Goal: Answer question/provide support: Share knowledge or assist other users

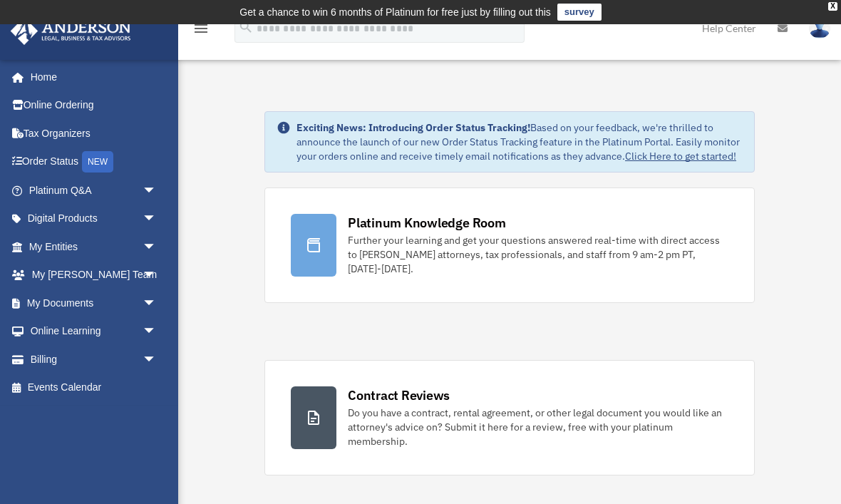
click at [64, 200] on link "Platinum Q&A arrow_drop_down" at bounding box center [94, 190] width 168 height 28
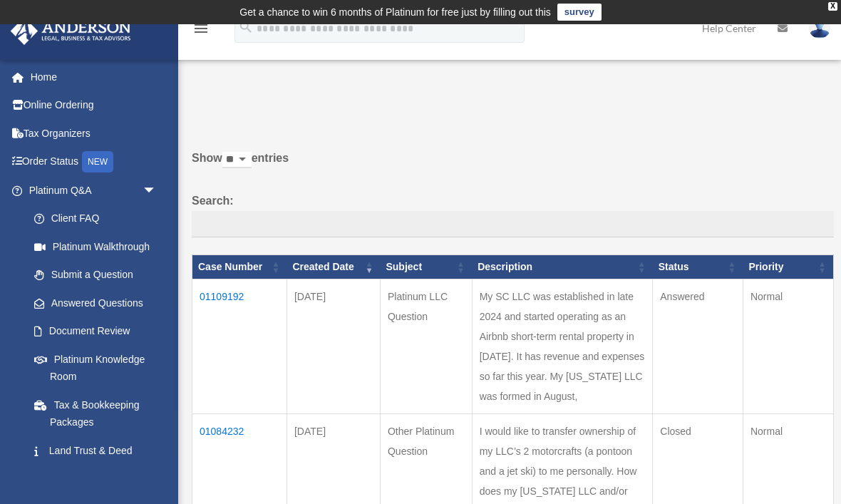
click at [212, 311] on td "01109192" at bounding box center [239, 346] width 95 height 135
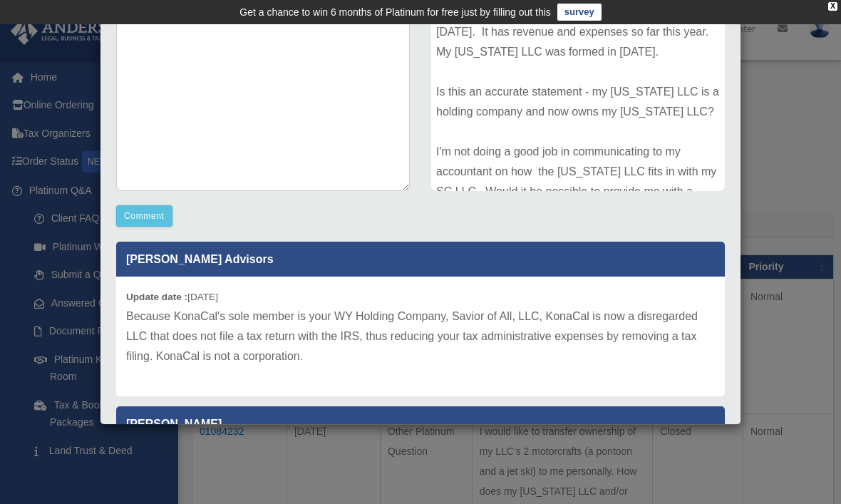
scroll to position [347, 0]
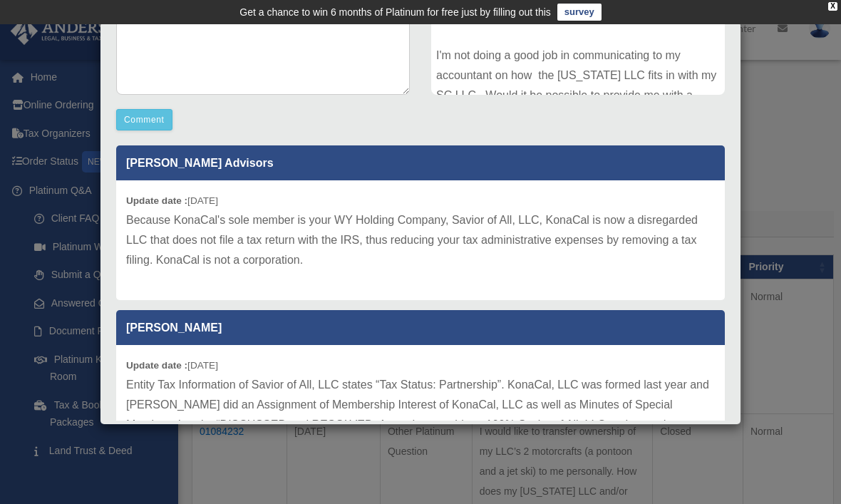
click at [299, 368] on div "Update date : 09-21-2025 Entity Tax Information of Savior of All, LLC states “T…" at bounding box center [420, 444] width 608 height 199
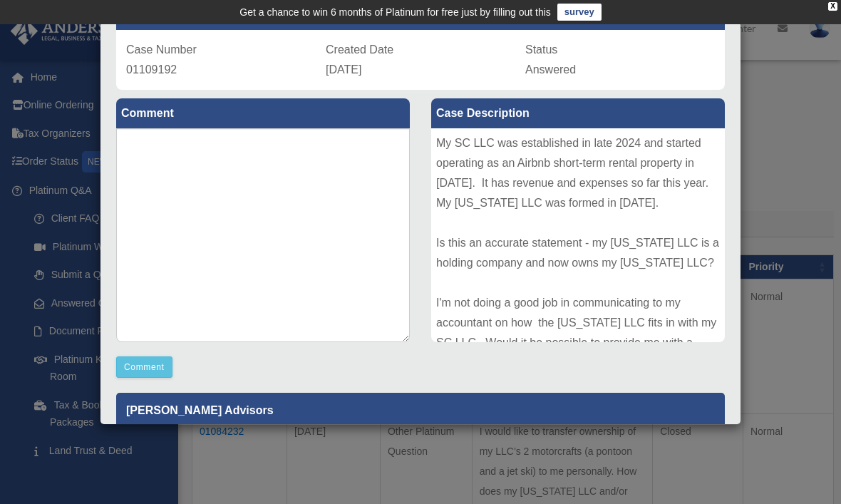
scroll to position [93, 0]
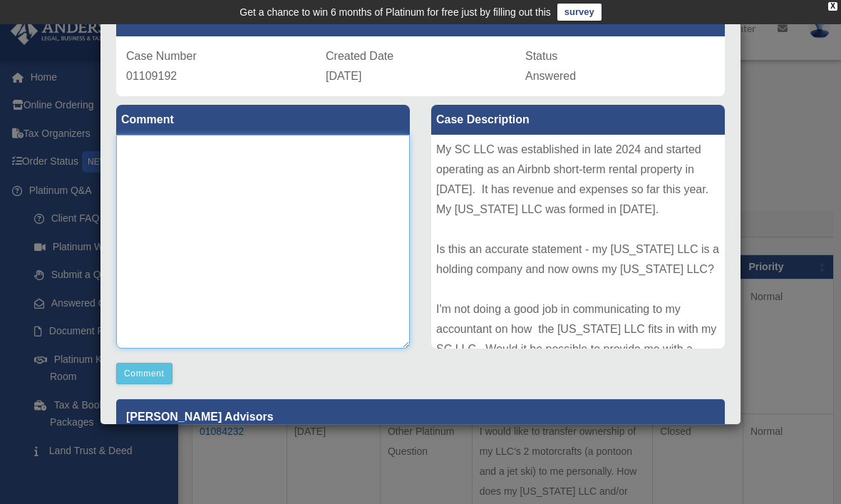
click at [224, 252] on textarea at bounding box center [263, 242] width 294 height 214
click at [335, 174] on textarea "**********" at bounding box center [263, 242] width 294 height 214
type textarea "*"
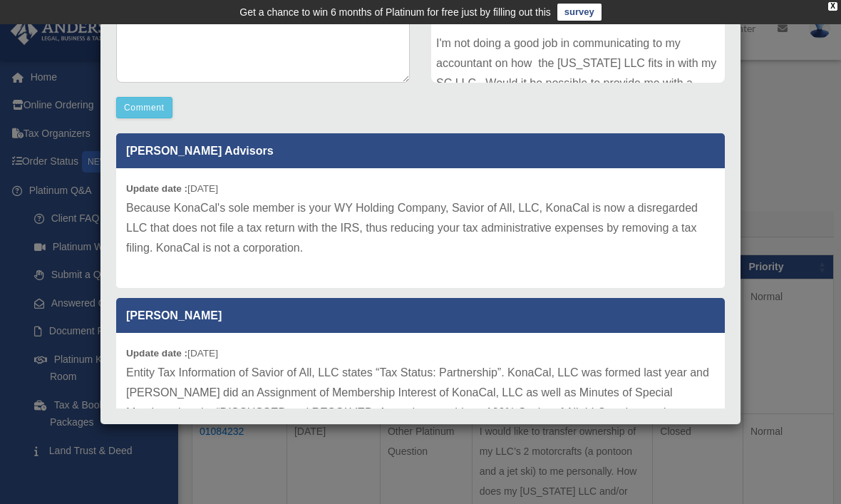
click at [392, 174] on div "Update date : 09-22-2025 Because KonaCal's sole member is your WY Holding Compa…" at bounding box center [420, 228] width 608 height 120
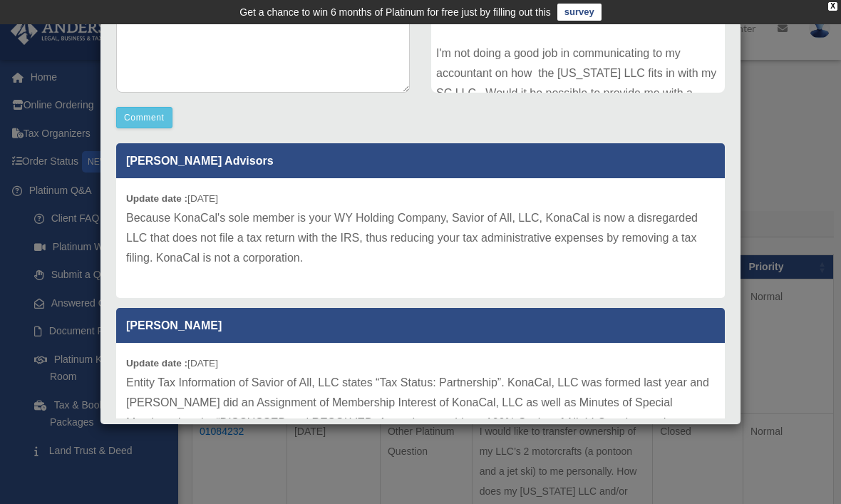
scroll to position [348, 0]
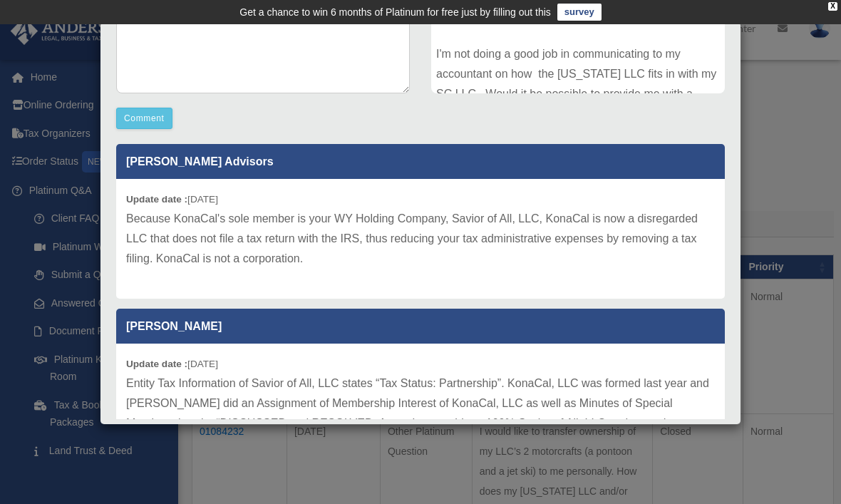
click at [138, 221] on p "Because KonaCal's sole member is your WY Holding Company, Savior of All, LLC, K…" at bounding box center [420, 239] width 588 height 60
click at [128, 222] on p "Because KonaCal's sole member is your WY Holding Company, Savior of All, LLC, K…" at bounding box center [420, 239] width 588 height 60
click at [134, 219] on p "Because KonaCal's sole member is your WY Holding Company, Savior of All, LLC, K…" at bounding box center [420, 239] width 588 height 60
click at [130, 224] on p "Because KonaCal's sole member is your WY Holding Company, Savior of All, LLC, K…" at bounding box center [420, 239] width 588 height 60
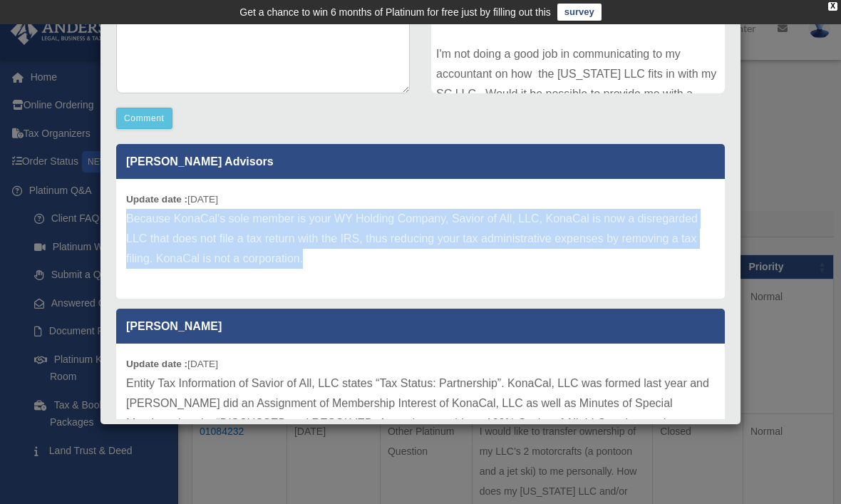
copy p "Because KonaCal's sole member is your WY Holding Company, Savior of All, LLC, K…"
click at [227, 191] on div "Update date : 09-22-2025 Because KonaCal's sole member is your WY Holding Compa…" at bounding box center [420, 239] width 608 height 120
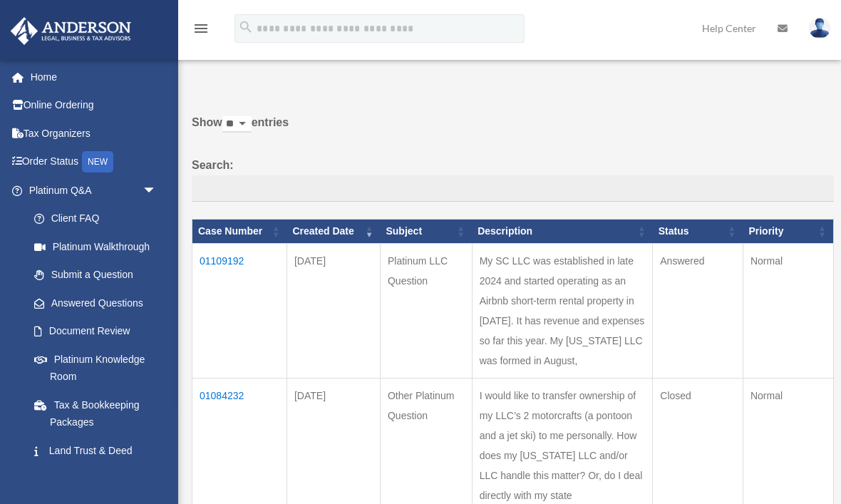
scroll to position [37, 0]
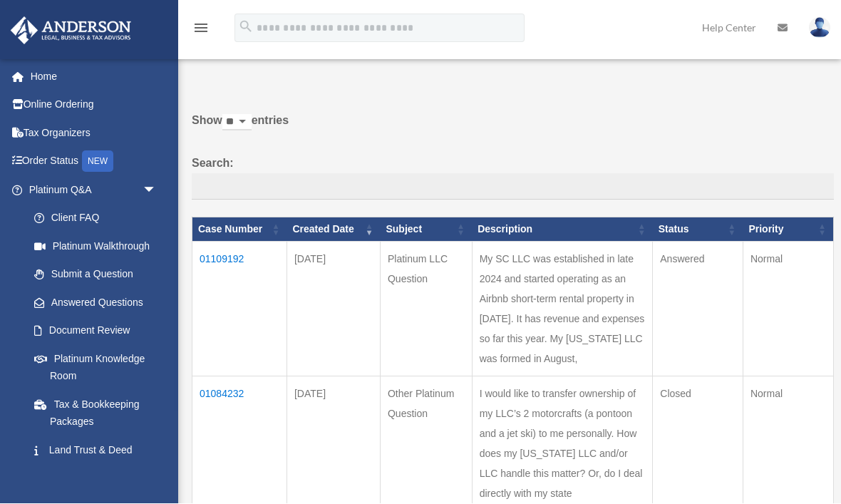
click at [219, 271] on td "01109192" at bounding box center [239, 309] width 95 height 135
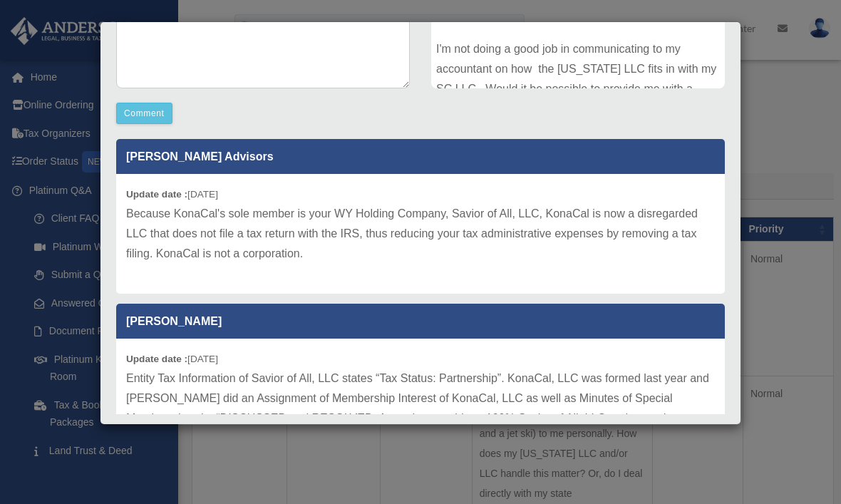
click at [254, 353] on div "Update date : [DATE] Entity Tax Information of Savior of All, LLC states “Tax S…" at bounding box center [420, 437] width 608 height 199
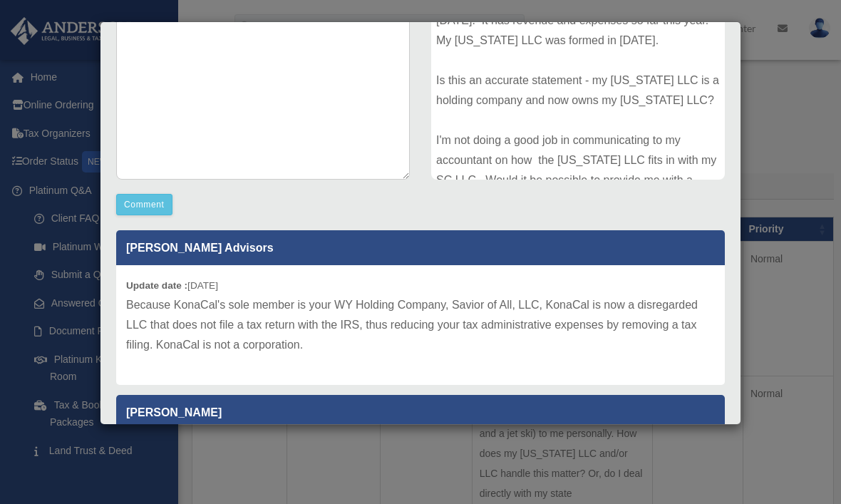
scroll to position [239, 0]
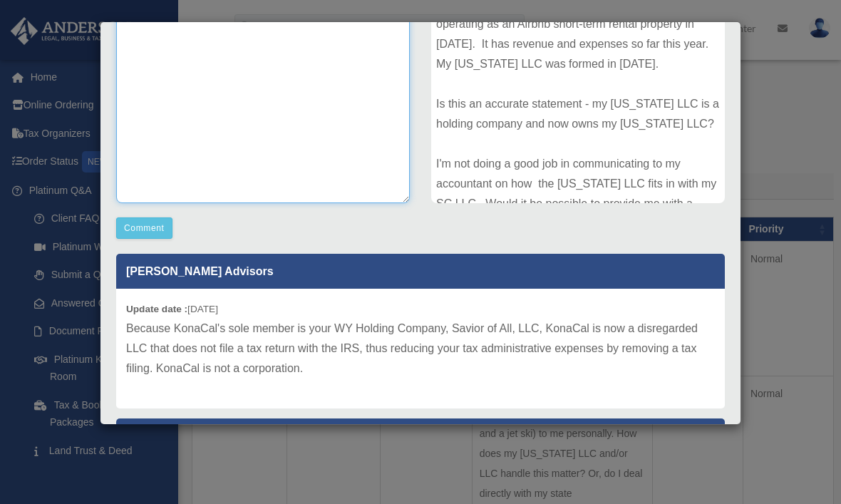
click at [150, 78] on textarea at bounding box center [263, 96] width 294 height 214
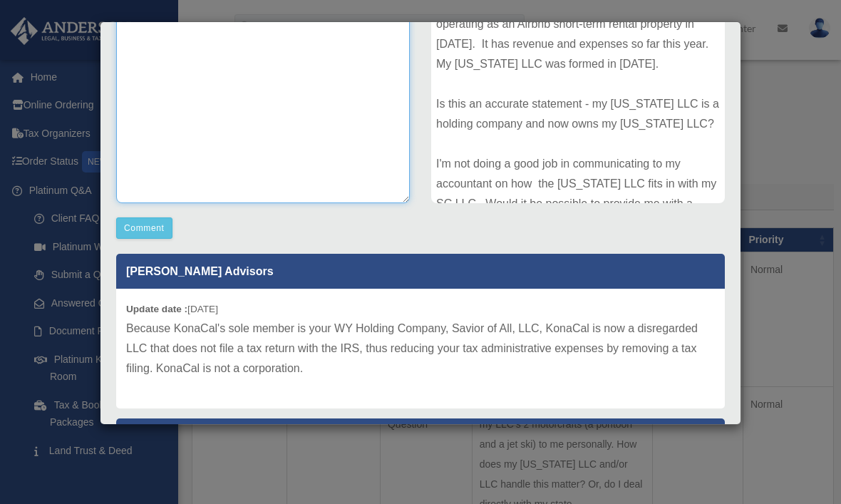
click at [170, 48] on textarea at bounding box center [263, 96] width 294 height 214
click at [150, 57] on textarea at bounding box center [263, 96] width 294 height 214
click at [152, 58] on textarea at bounding box center [263, 96] width 294 height 214
paste textarea "**********"
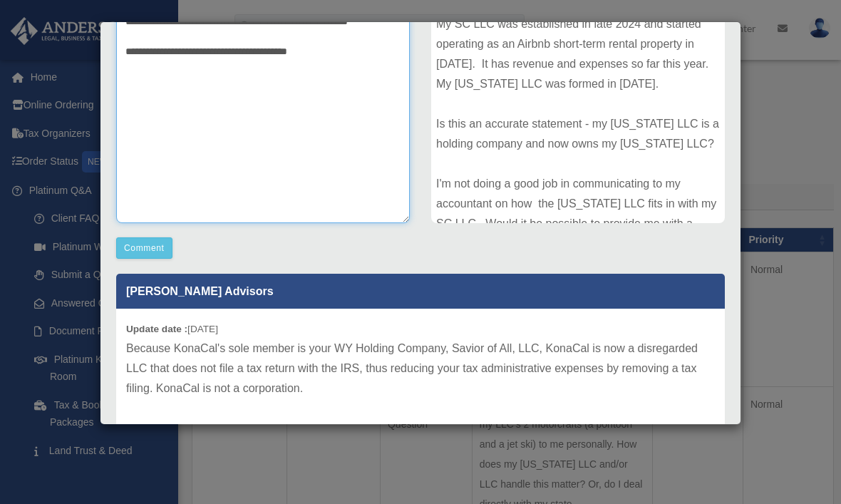
scroll to position [219, 0]
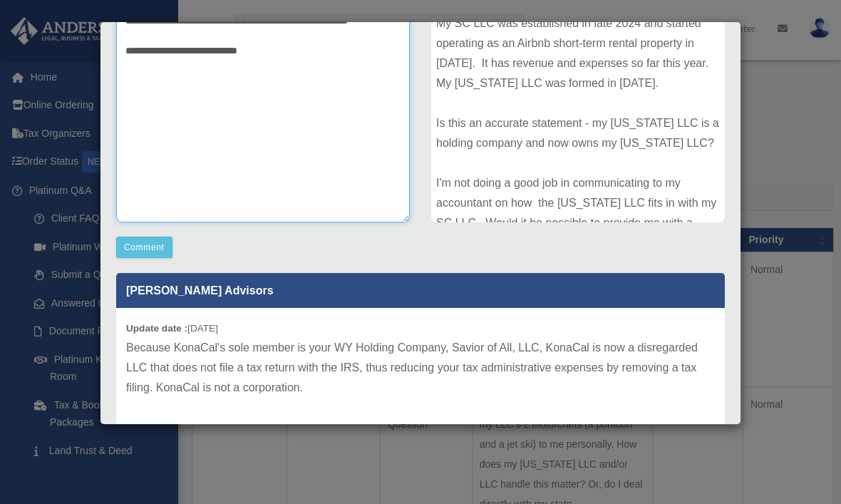
click at [196, 46] on textarea "**********" at bounding box center [263, 116] width 294 height 214
click at [193, 49] on textarea "**********" at bounding box center [263, 116] width 294 height 214
click at [318, 46] on textarea "**********" at bounding box center [263, 116] width 294 height 214
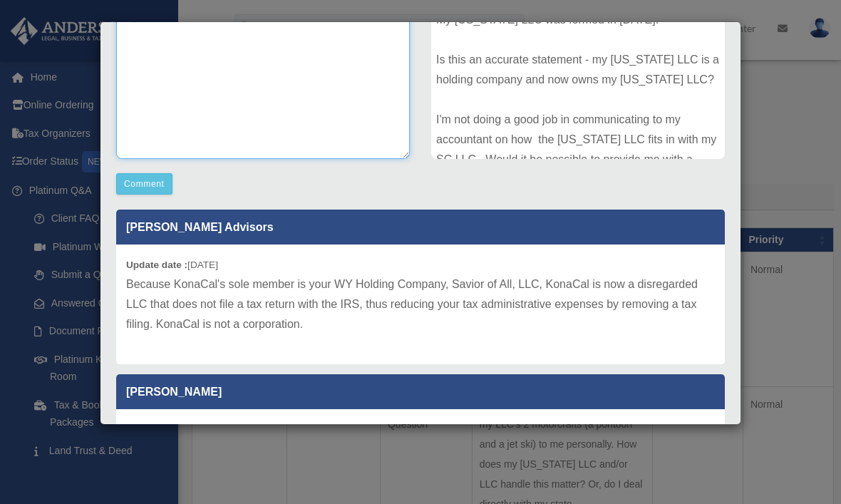
scroll to position [288, 0]
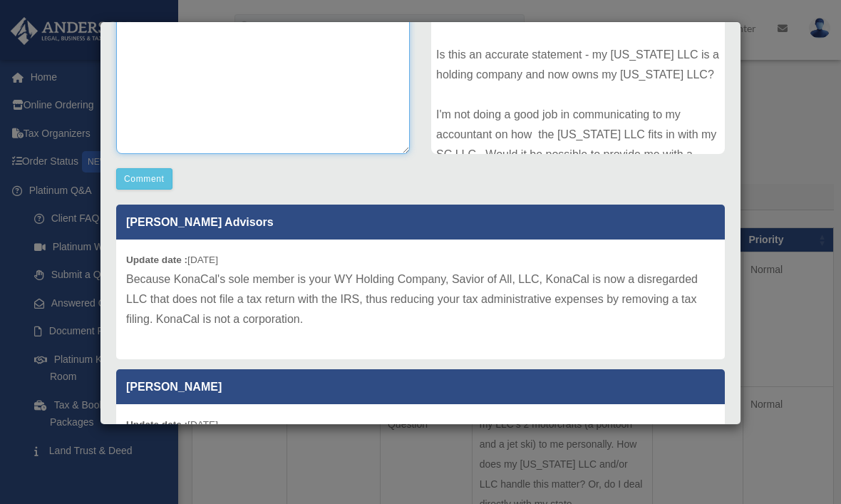
type textarea "**********"
click at [147, 175] on button "Comment" at bounding box center [144, 178] width 56 height 21
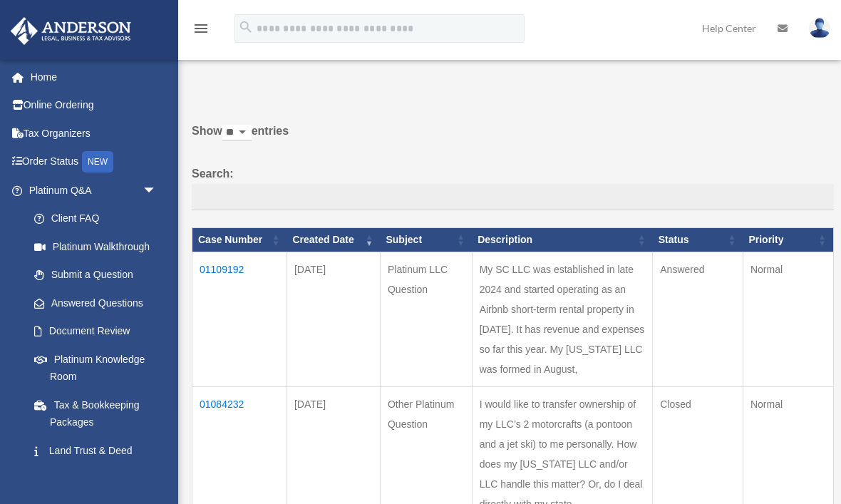
click at [209, 286] on td "01109192" at bounding box center [239, 318] width 95 height 135
click at [216, 285] on td "01109192" at bounding box center [239, 318] width 95 height 135
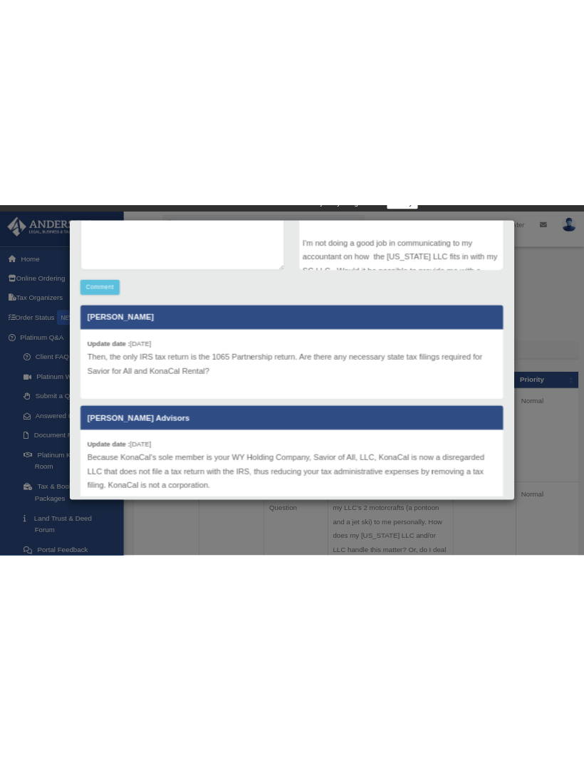
scroll to position [118, 0]
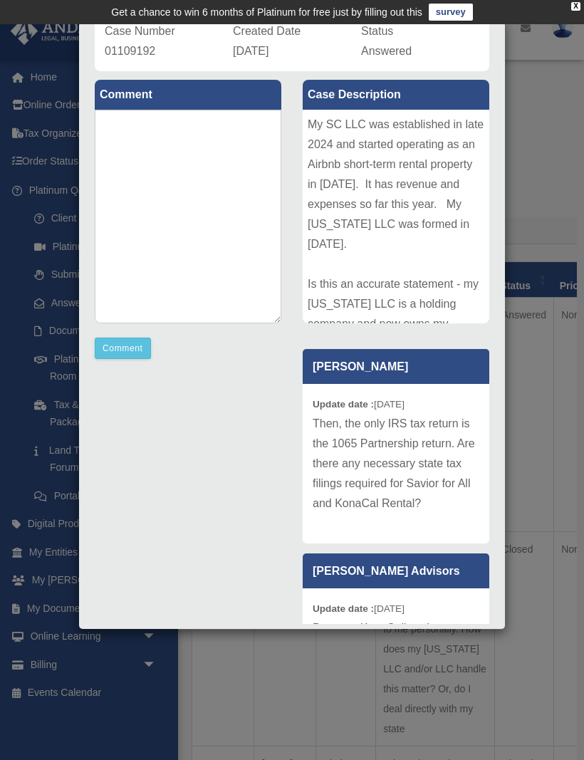
click at [19, 503] on div "Case Detail × Platinum LLC Question Case Number 01109192 Created Date [DATE] St…" at bounding box center [292, 380] width 584 height 760
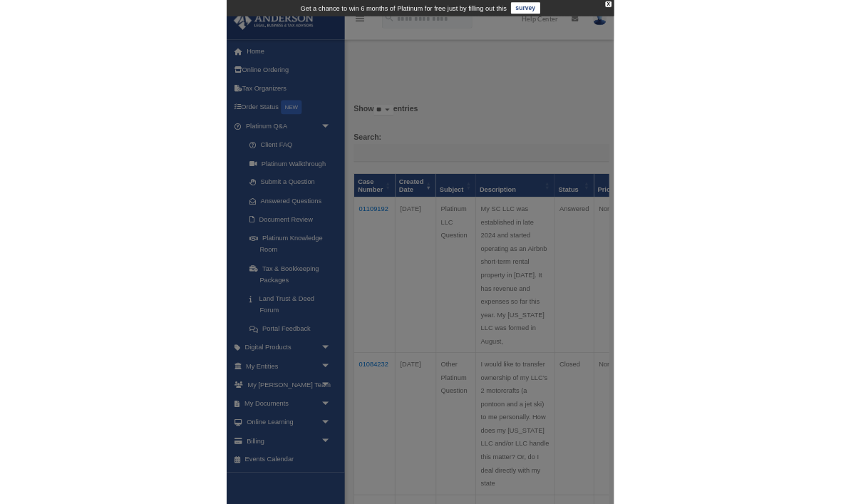
scroll to position [16, 0]
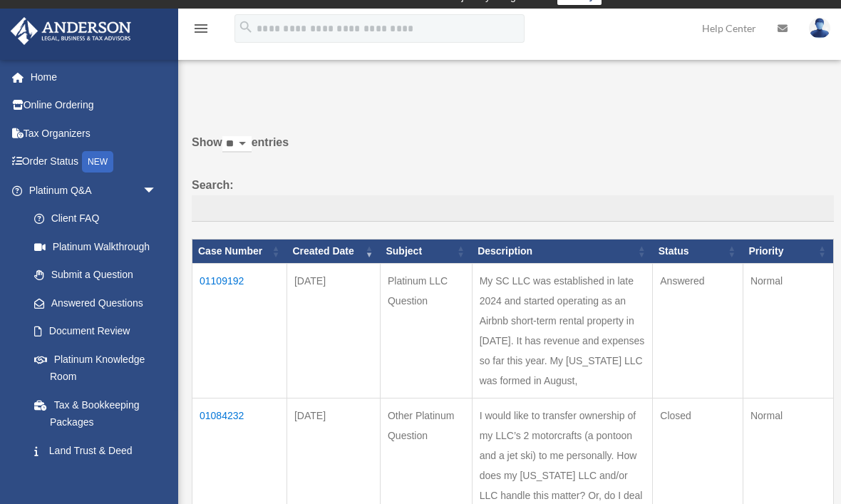
click at [815, 36] on img at bounding box center [819, 28] width 21 height 21
click at [611, 125] on link "Logout" at bounding box center [588, 124] width 142 height 29
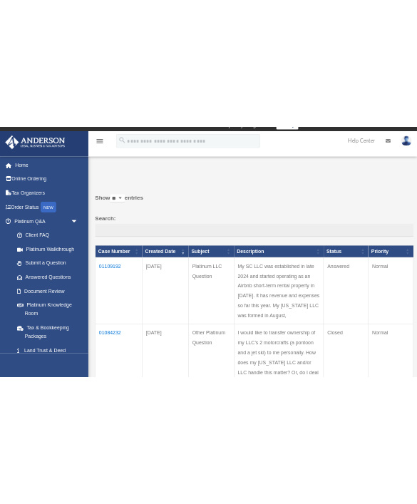
scroll to position [0, 0]
